Goal: Task Accomplishment & Management: Complete application form

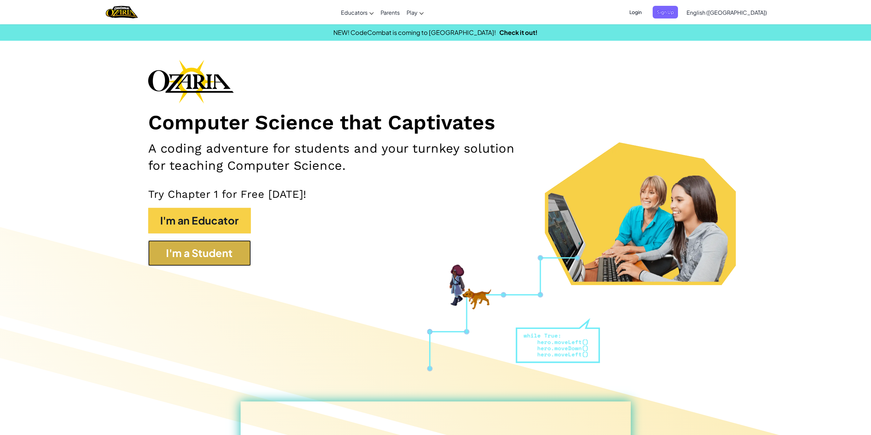
click at [192, 257] on button "I'm a Student" at bounding box center [199, 253] width 103 height 26
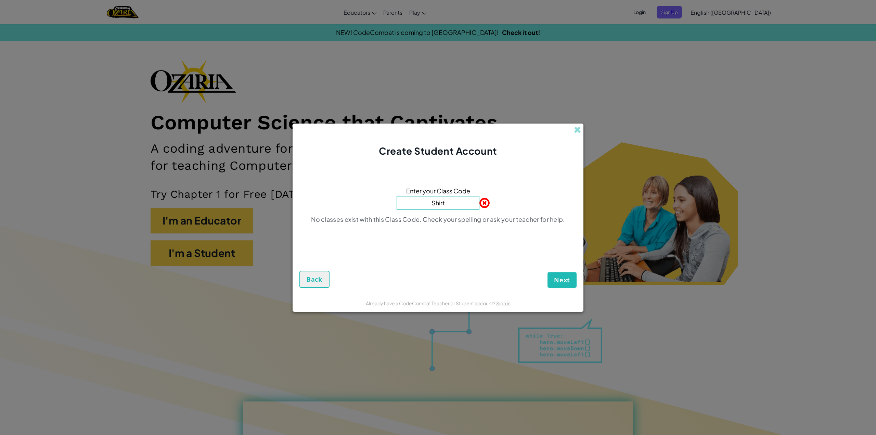
type input "ShirtRunBell"
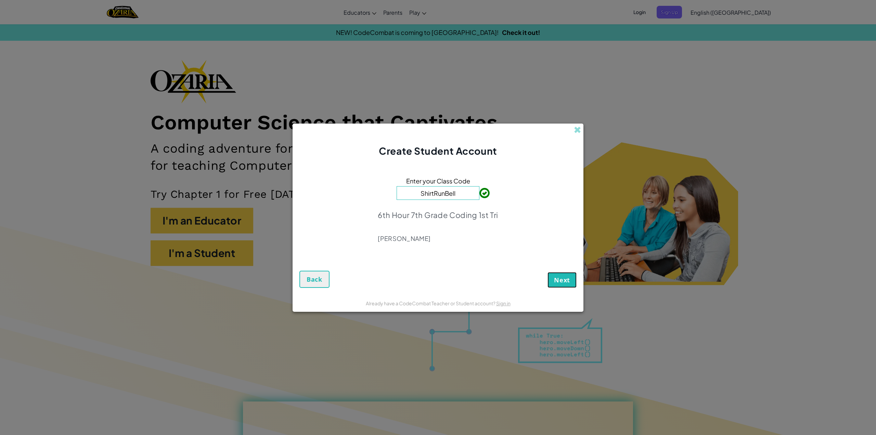
click at [568, 279] on span "Next" at bounding box center [562, 280] width 16 height 8
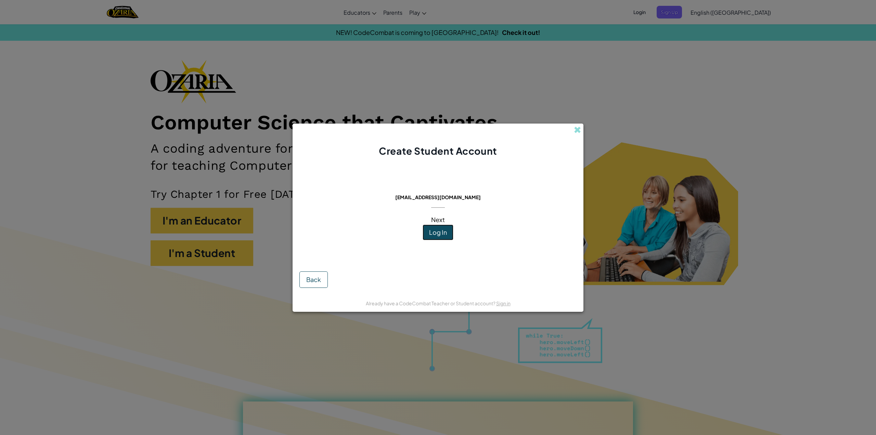
click at [446, 237] on button "Log In" at bounding box center [438, 232] width 31 height 16
